Goal: Information Seeking & Learning: Learn about a topic

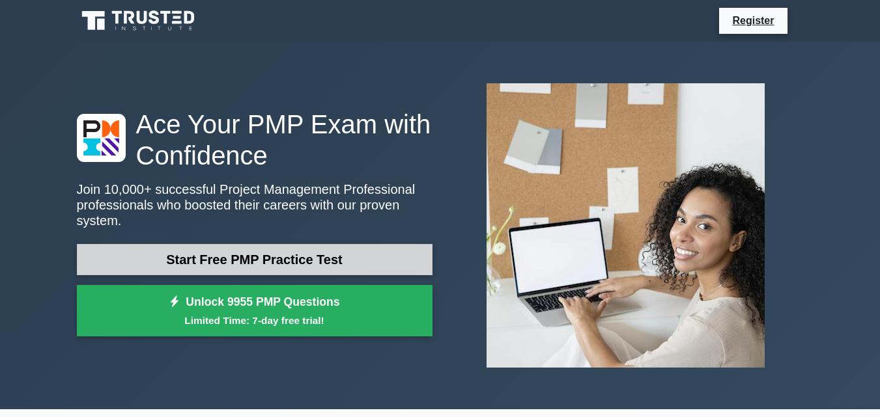
click at [242, 265] on link "Start Free PMP Practice Test" at bounding box center [255, 259] width 356 height 31
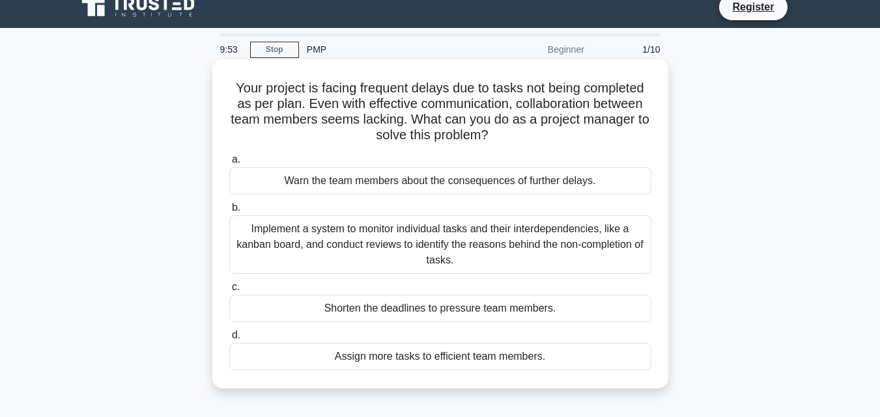
scroll to position [7, 0]
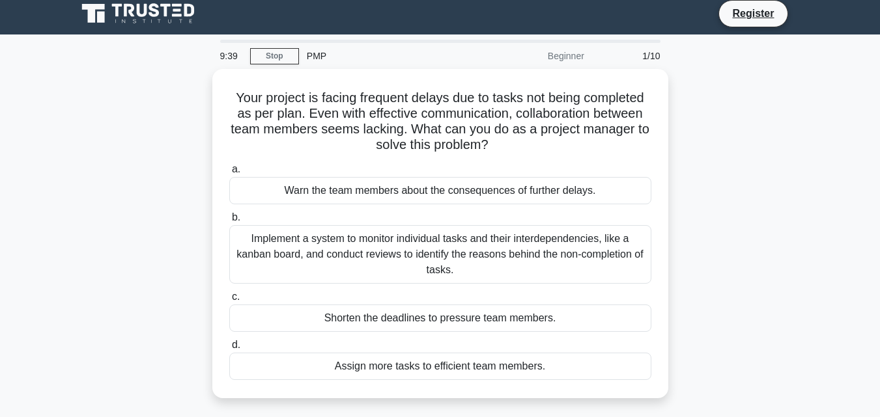
click at [310, 54] on div "PMP" at bounding box center [388, 56] width 179 height 26
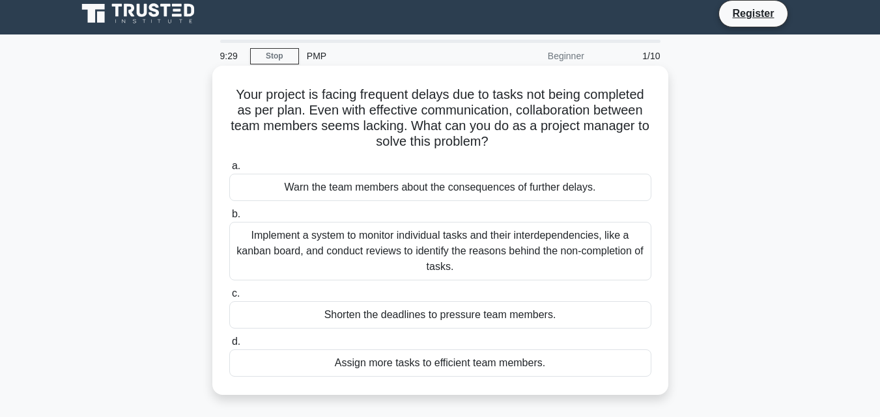
click at [305, 253] on div "Implement a system to monitor individual tasks and their interdependencies, lik…" at bounding box center [440, 251] width 422 height 59
click at [229, 219] on input "b. Implement a system to monitor individual tasks and their interdependencies, …" at bounding box center [229, 214] width 0 height 8
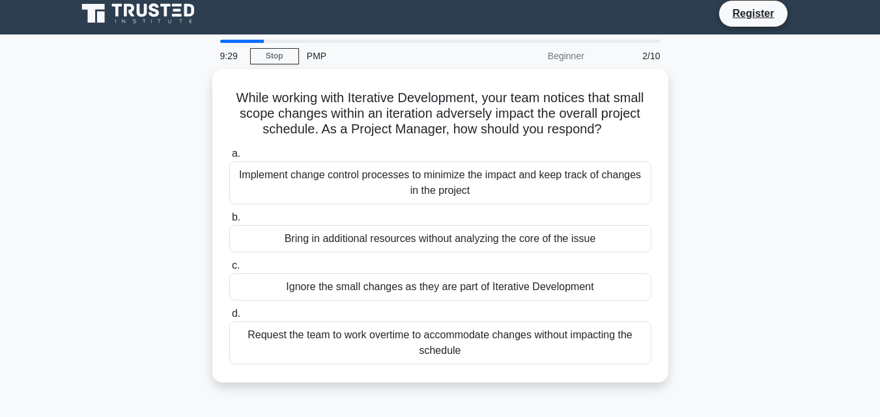
scroll to position [0, 0]
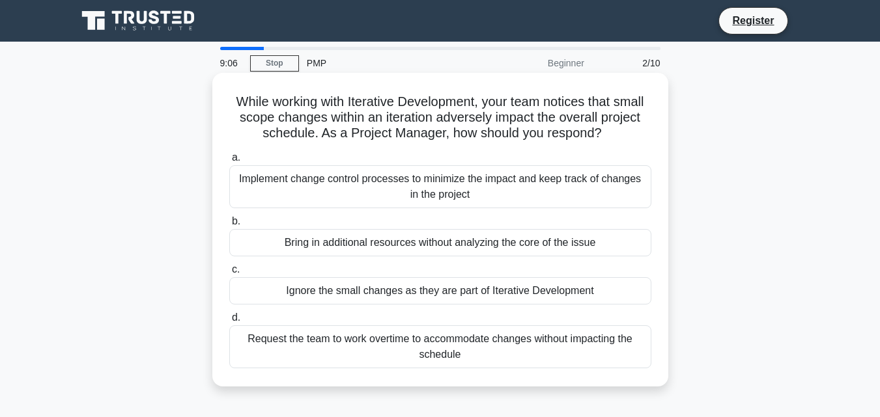
click at [381, 186] on div "Implement change control processes to minimize the impact and keep track of cha…" at bounding box center [440, 186] width 422 height 43
click at [229, 162] on input "a. Implement change control processes to minimize the impact and keep track of …" at bounding box center [229, 158] width 0 height 8
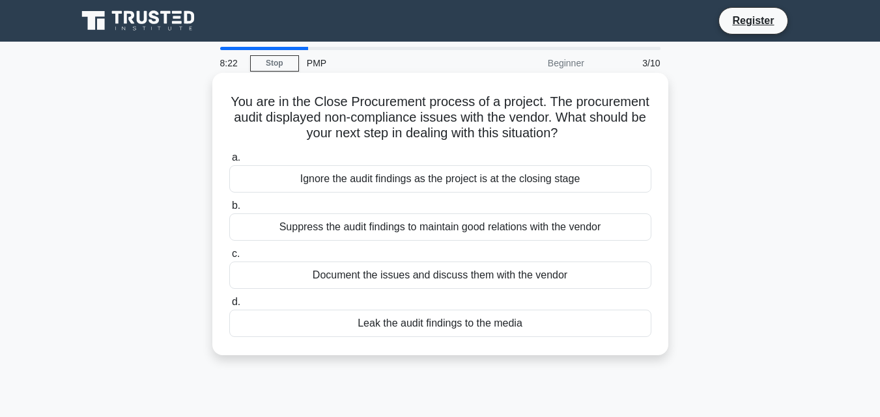
click at [358, 277] on div "Document the issues and discuss them with the vendor" at bounding box center [440, 275] width 422 height 27
click at [229, 259] on input "c. Document the issues and discuss them with the vendor" at bounding box center [229, 254] width 0 height 8
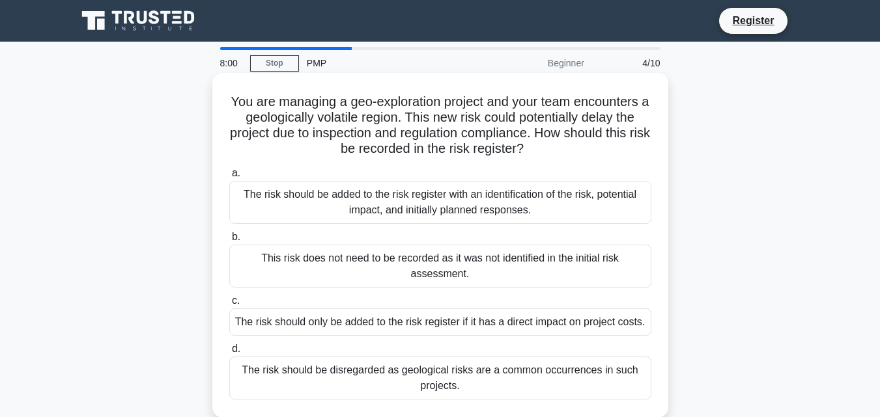
click at [312, 216] on div "The risk should be added to the risk register with an identification of the ris…" at bounding box center [440, 202] width 422 height 43
click at [229, 178] on input "a. The risk should be added to the risk register with an identification of the …" at bounding box center [229, 173] width 0 height 8
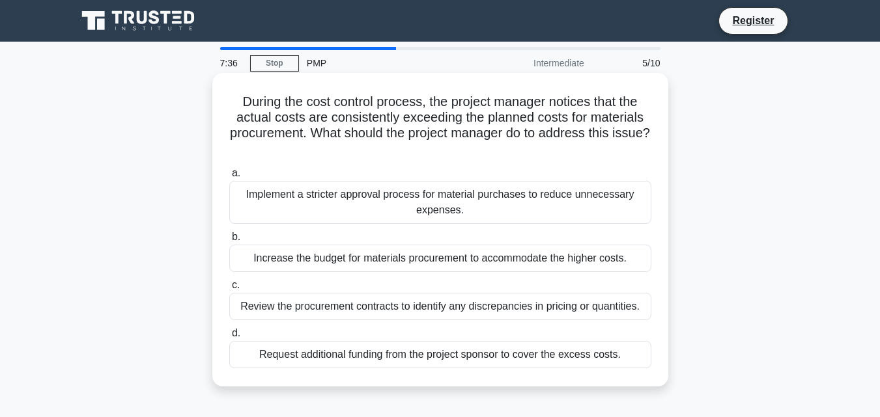
click at [275, 305] on div "Review the procurement contracts to identify any discrepancies in pricing or qu…" at bounding box center [440, 306] width 422 height 27
click at [229, 290] on input "c. Review the procurement contracts to identify any discrepancies in pricing or…" at bounding box center [229, 285] width 0 height 8
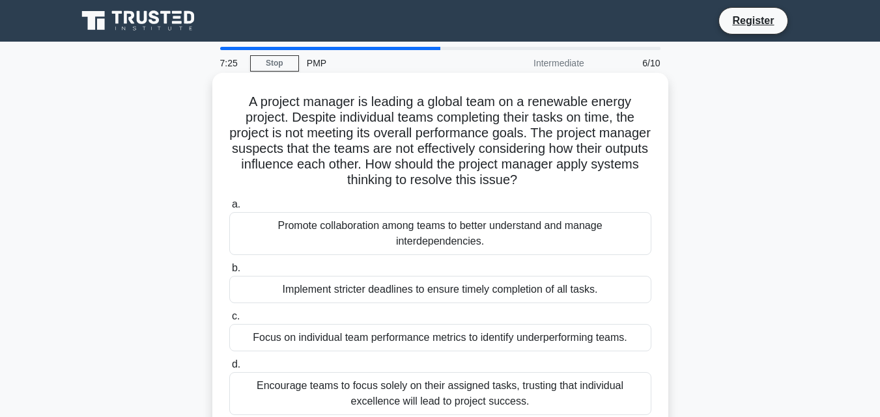
click at [356, 231] on div "Promote collaboration among teams to better understand and manage interdependen…" at bounding box center [440, 233] width 422 height 43
click at [229, 209] on input "a. Promote collaboration among teams to better understand and manage interdepen…" at bounding box center [229, 205] width 0 height 8
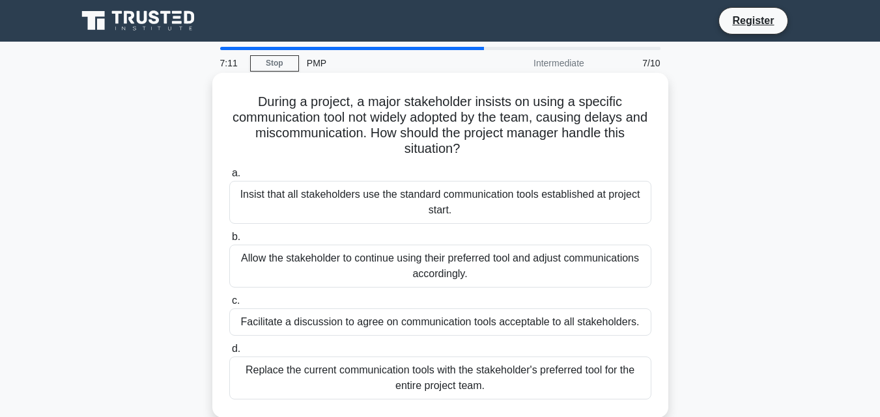
click at [285, 324] on div "Facilitate a discussion to agree on communication tools acceptable to all stake…" at bounding box center [440, 322] width 422 height 27
click at [229, 305] on input "c. Facilitate a discussion to agree on communication tools acceptable to all st…" at bounding box center [229, 301] width 0 height 8
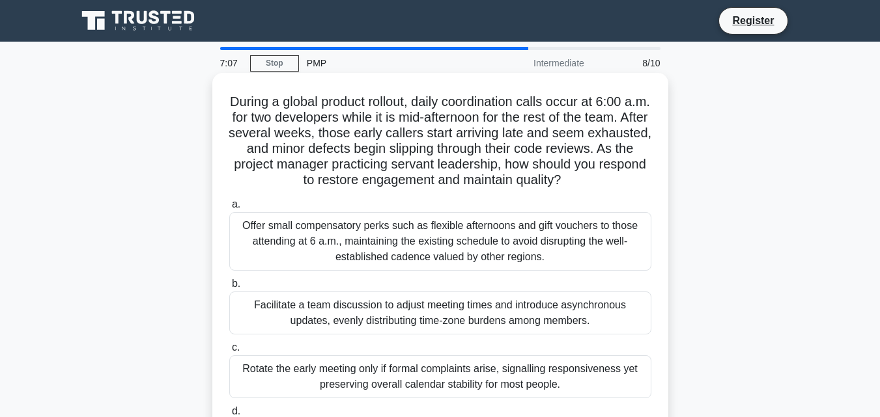
click at [307, 317] on div "Facilitate a team discussion to adjust meeting times and introduce asynchronous…" at bounding box center [440, 313] width 422 height 43
click at [229, 288] on input "b. Facilitate a team discussion to adjust meeting times and introduce asynchron…" at bounding box center [229, 284] width 0 height 8
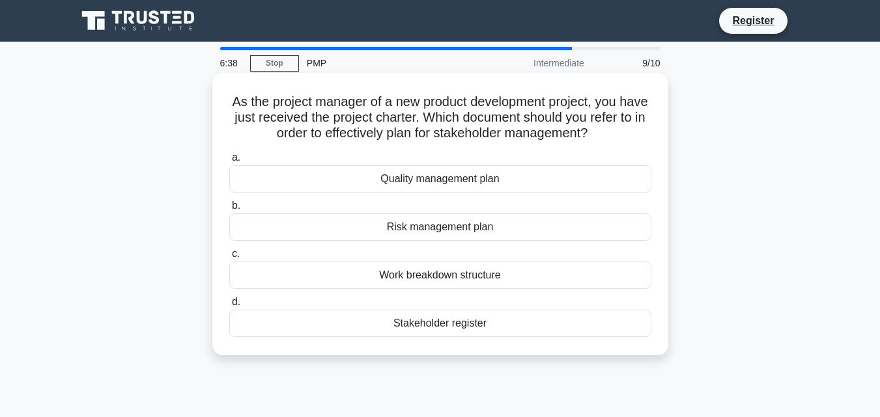
click at [412, 326] on div "Stakeholder register" at bounding box center [440, 323] width 422 height 27
click at [229, 307] on input "d. Stakeholder register" at bounding box center [229, 302] width 0 height 8
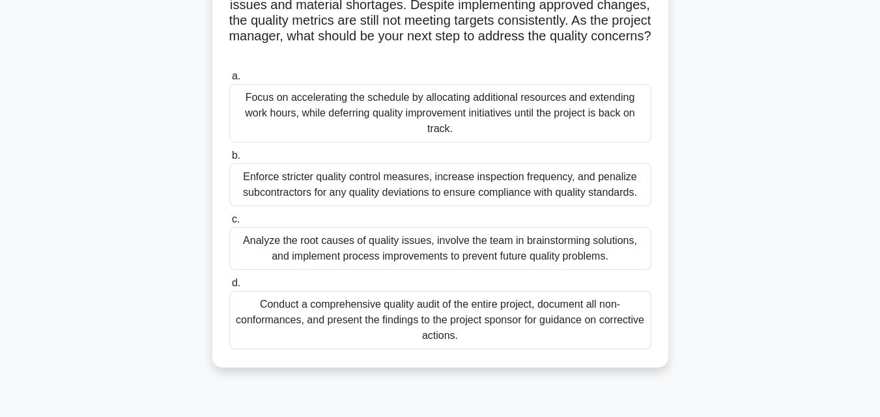
scroll to position [117, 0]
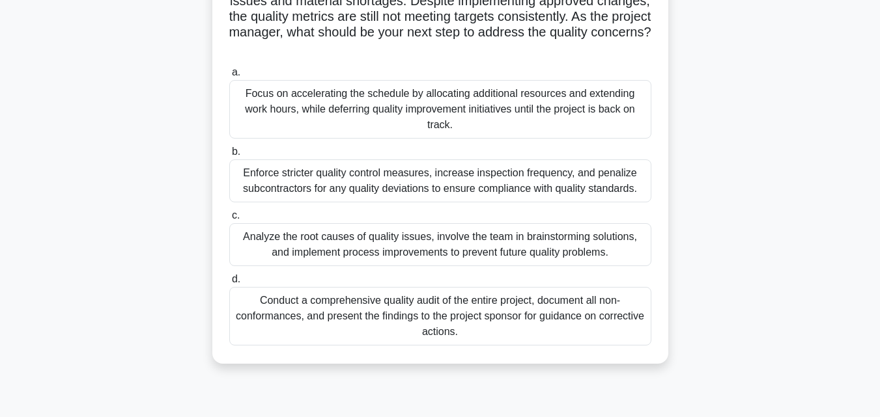
click at [290, 242] on div "Analyze the root causes of quality issues, involve the team in brainstorming so…" at bounding box center [440, 244] width 422 height 43
click at [229, 220] on input "c. Analyze the root causes of quality issues, involve the team in brainstorming…" at bounding box center [229, 216] width 0 height 8
